Goal: Find specific page/section: Find specific page/section

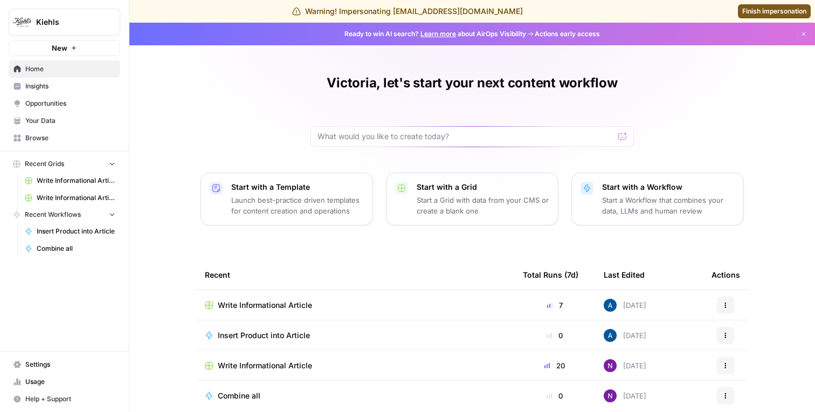
click at [73, 93] on link "Insights" at bounding box center [65, 86] width 112 height 17
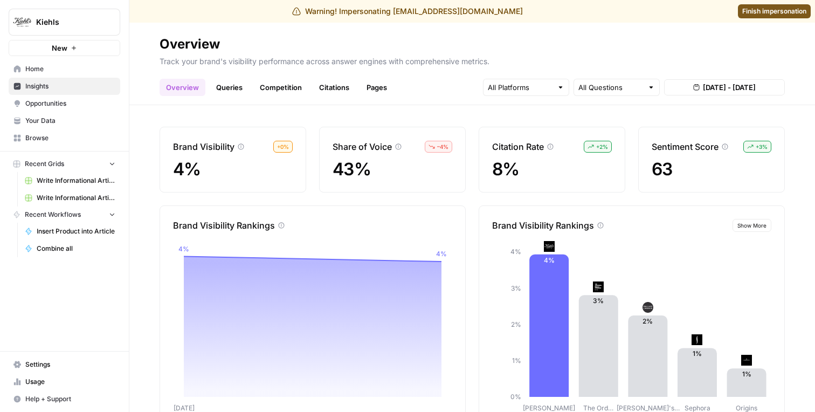
click at [229, 93] on link "Queries" at bounding box center [229, 87] width 39 height 17
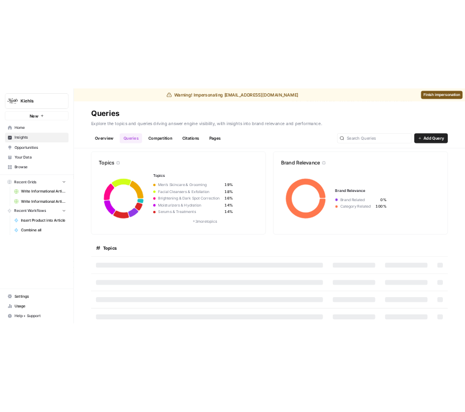
scroll to position [8, 0]
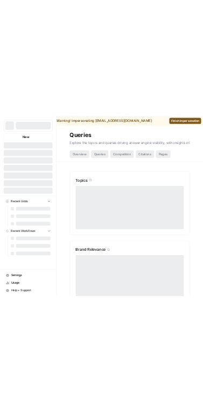
scroll to position [209, 0]
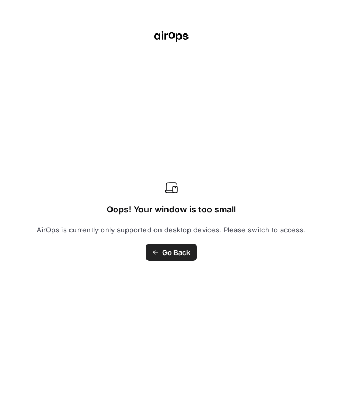
drag, startPoint x: 342, startPoint y: 326, endPoint x: 323, endPoint y: 326, distance: 18.3
click at [323, 326] on div "Oops! Your window is too small AirOps is currently only supported on desktop de…" at bounding box center [171, 206] width 342 height 412
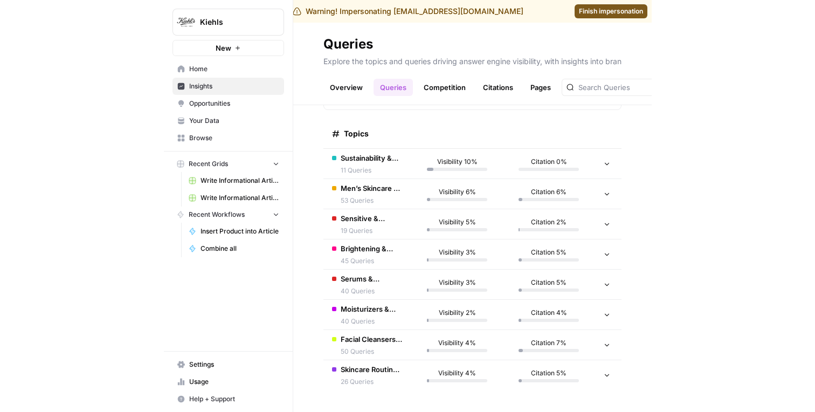
scroll to position [162, 0]
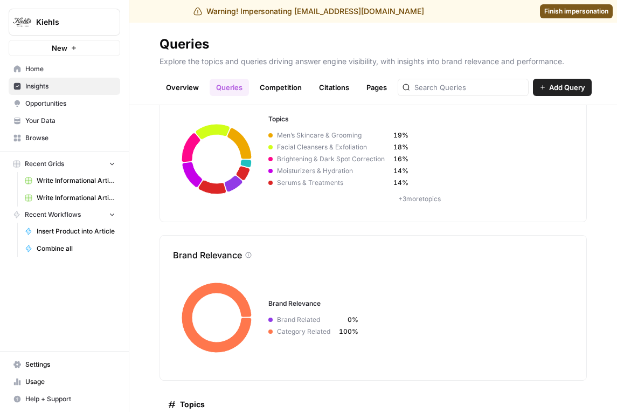
scroll to position [209, 0]
